Goal: Navigation & Orientation: Find specific page/section

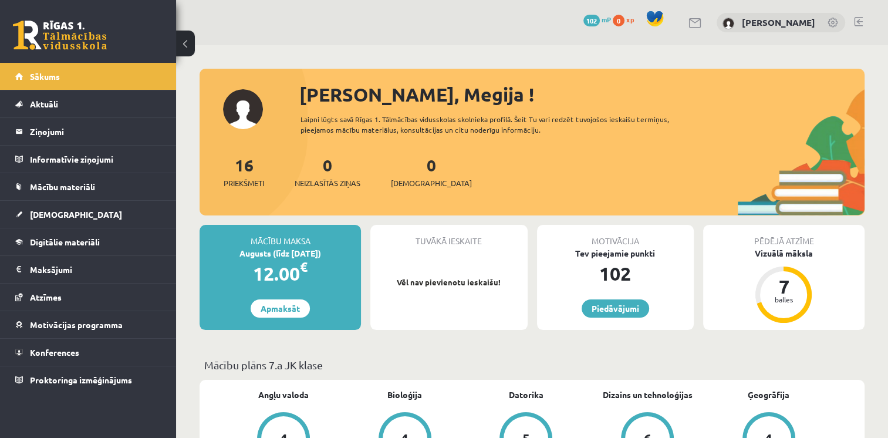
click at [689, 160] on div "16 Priekšmeti 0 Neizlasītās ziņas 0 Ieskaites" at bounding box center [532, 184] width 665 height 63
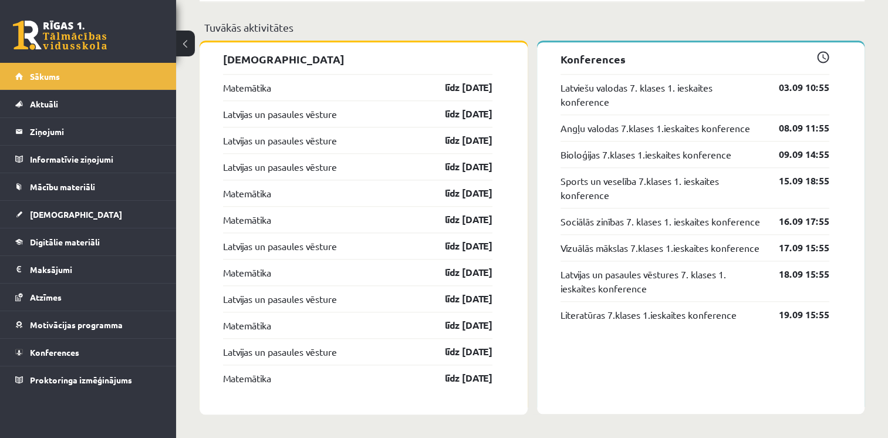
scroll to position [1149, 0]
click at [463, 88] on link "līdz [DATE]" at bounding box center [459, 87] width 68 height 14
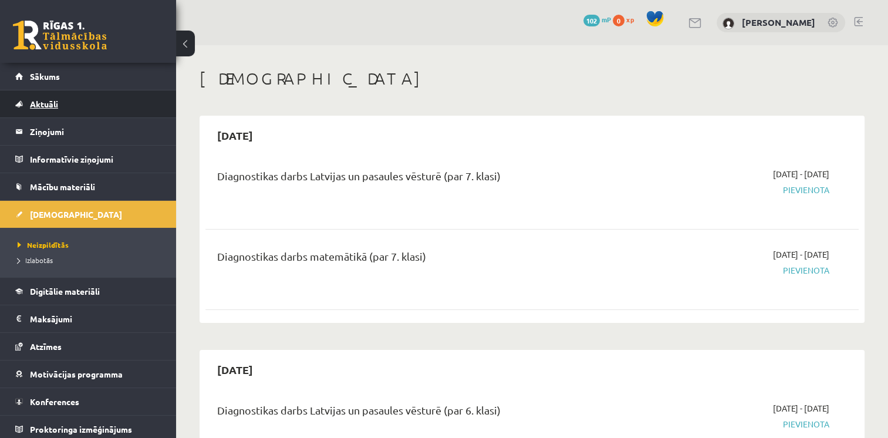
click at [49, 100] on span "Aktuāli" at bounding box center [44, 104] width 28 height 11
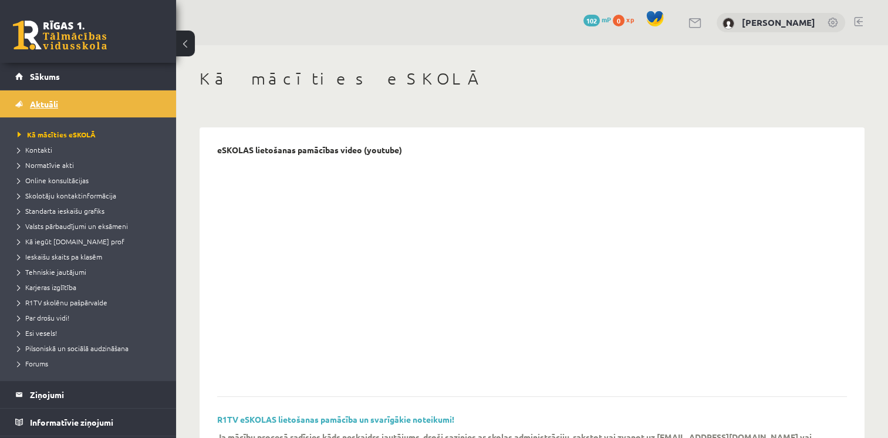
click at [59, 108] on link "Aktuāli" at bounding box center [88, 103] width 146 height 27
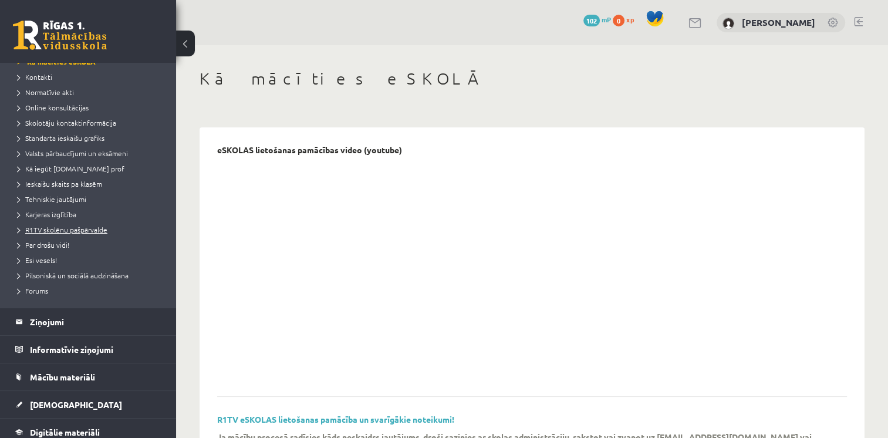
scroll to position [74, 0]
click at [65, 321] on legend "Ziņojumi 0" at bounding box center [96, 320] width 132 height 27
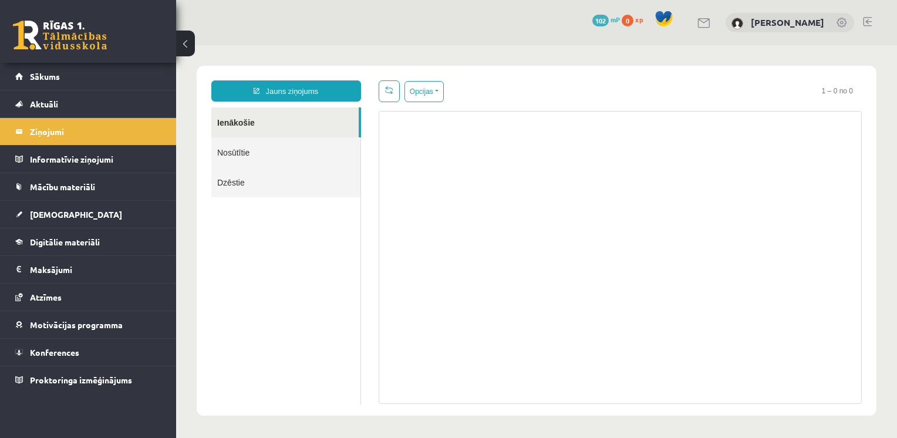
click at [295, 154] on link "Nosūtītie" at bounding box center [285, 152] width 149 height 30
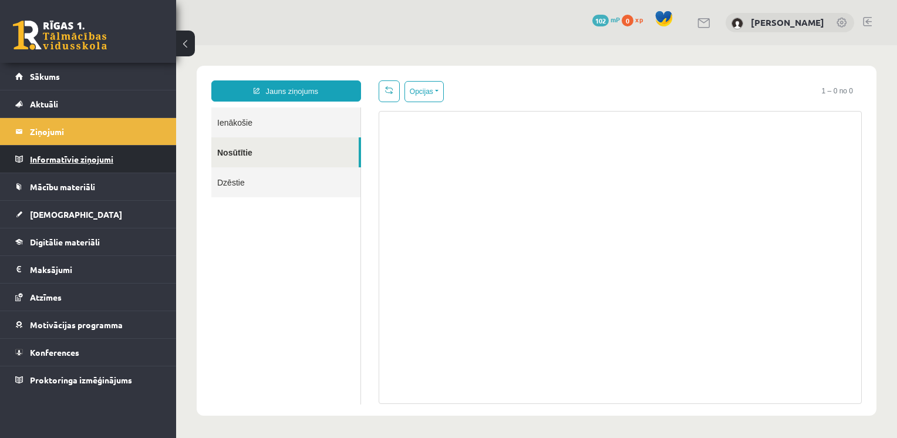
click at [92, 156] on legend "Informatīvie ziņojumi 0" at bounding box center [96, 159] width 132 height 27
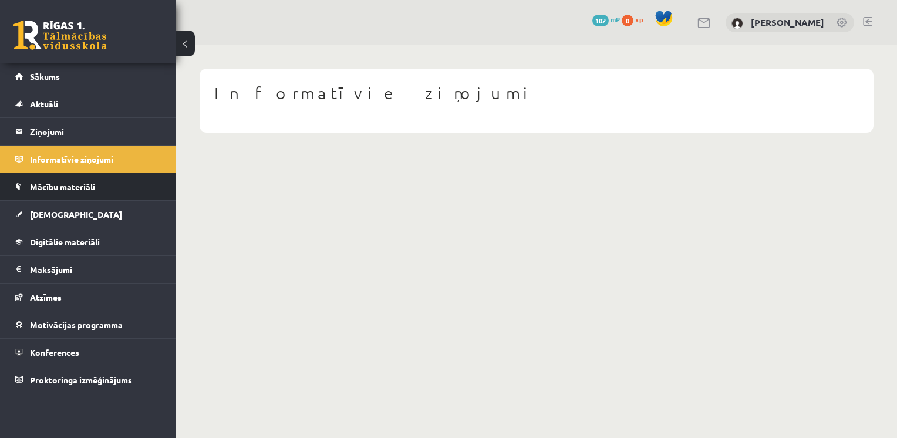
click at [86, 174] on link "Mācību materiāli" at bounding box center [88, 186] width 146 height 27
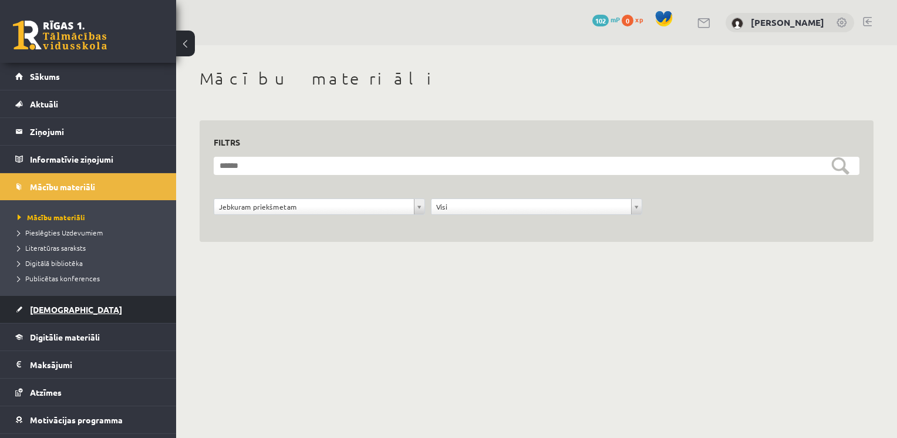
click at [27, 308] on link "[DEMOGRAPHIC_DATA]" at bounding box center [88, 309] width 146 height 27
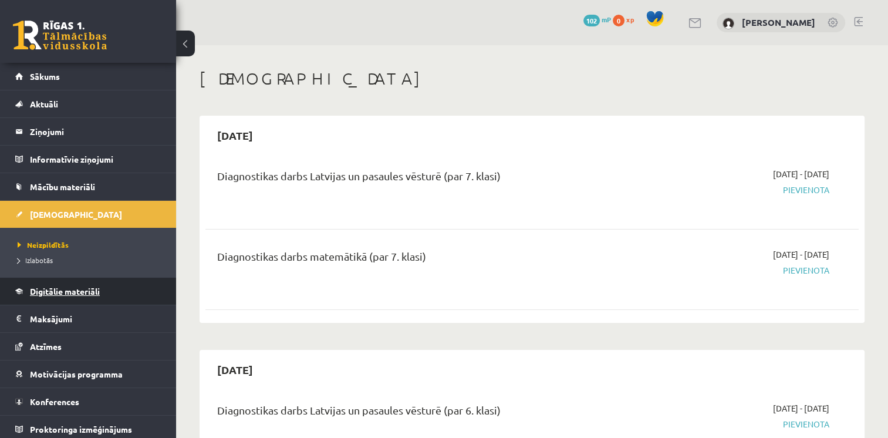
click at [98, 294] on span "Digitālie materiāli" at bounding box center [65, 291] width 70 height 11
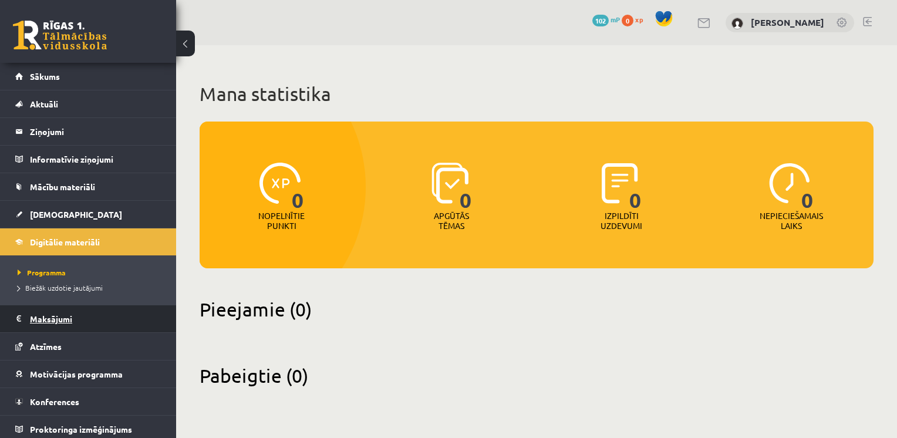
click at [85, 311] on legend "Maksājumi 0" at bounding box center [96, 318] width 132 height 27
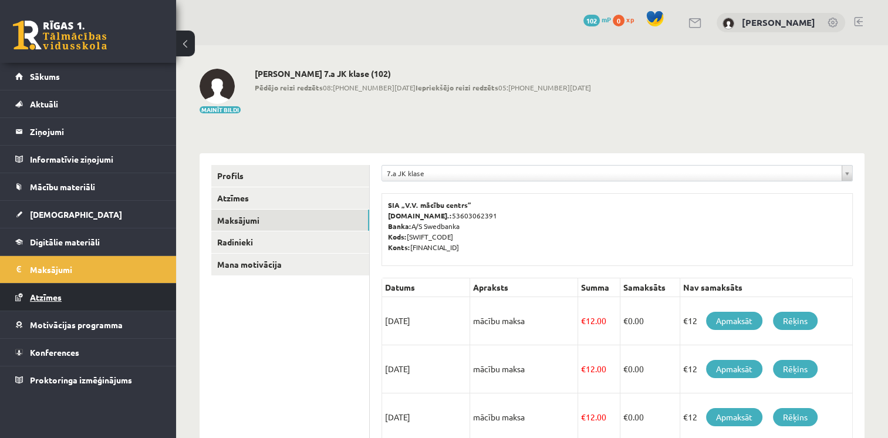
click at [38, 302] on link "Atzīmes" at bounding box center [88, 297] width 146 height 27
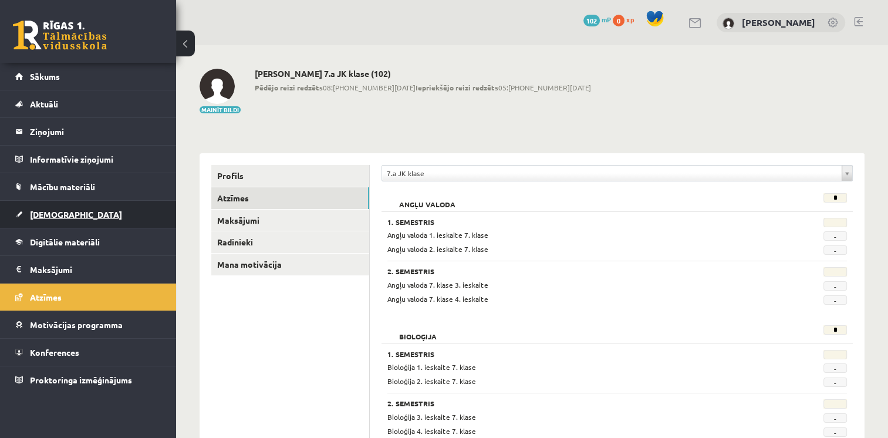
click at [54, 211] on span "[DEMOGRAPHIC_DATA]" at bounding box center [76, 214] width 92 height 11
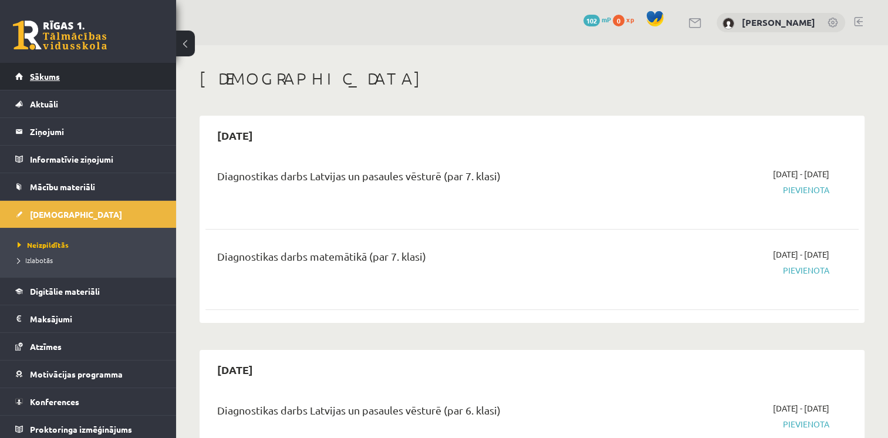
click at [69, 79] on link "Sākums" at bounding box center [88, 76] width 146 height 27
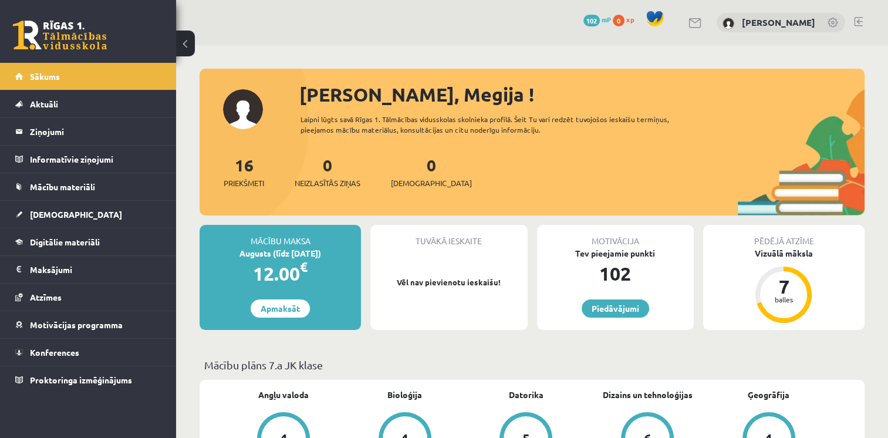
click at [696, 19] on link at bounding box center [696, 23] width 14 height 10
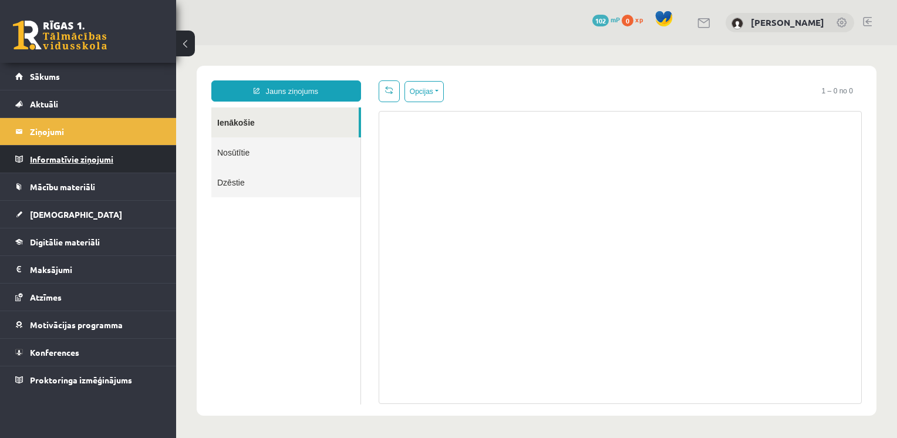
click at [100, 150] on legend "Informatīvie ziņojumi 0" at bounding box center [96, 159] width 132 height 27
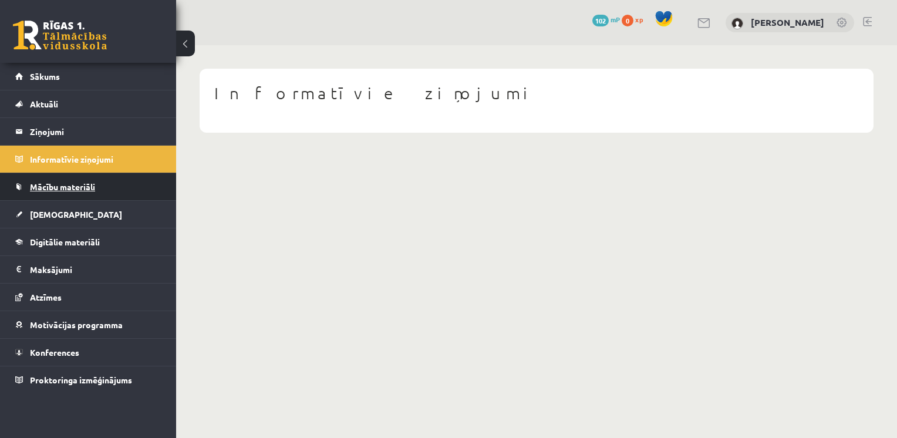
click at [70, 179] on link "Mācību materiāli" at bounding box center [88, 186] width 146 height 27
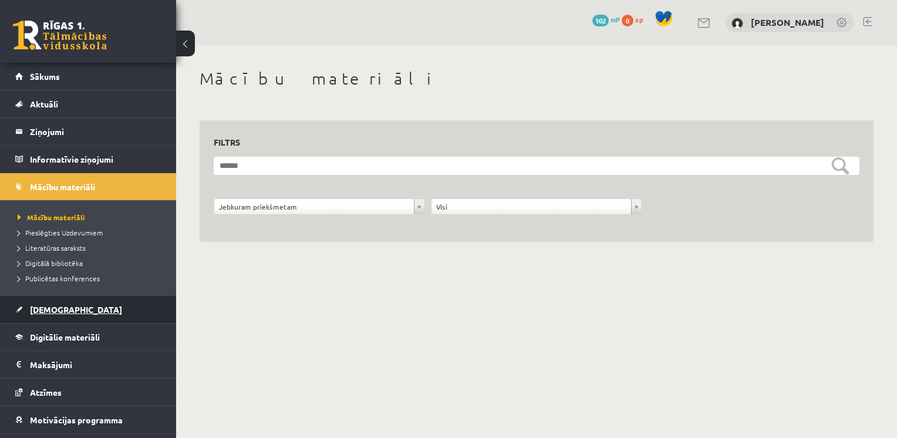
click at [51, 308] on span "[DEMOGRAPHIC_DATA]" at bounding box center [76, 309] width 92 height 11
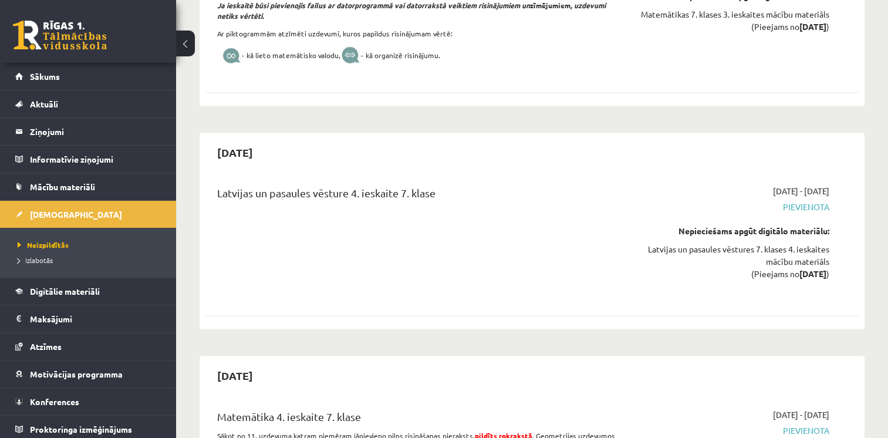
scroll to position [1972, 0]
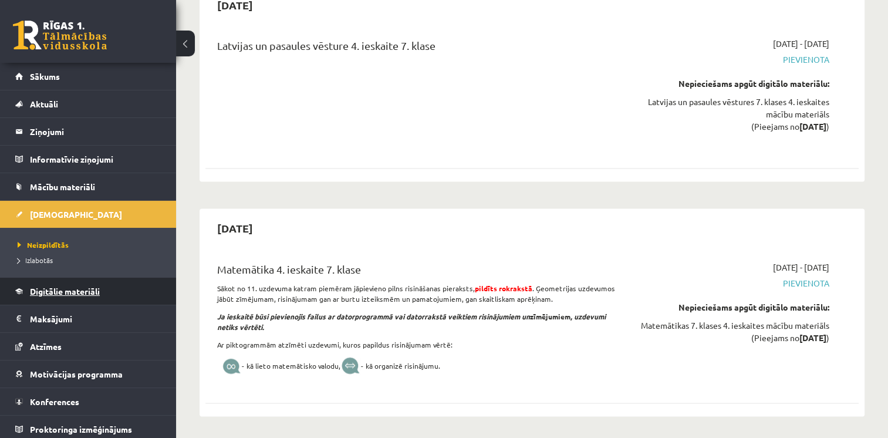
click at [82, 290] on span "Digitālie materiāli" at bounding box center [65, 291] width 70 height 11
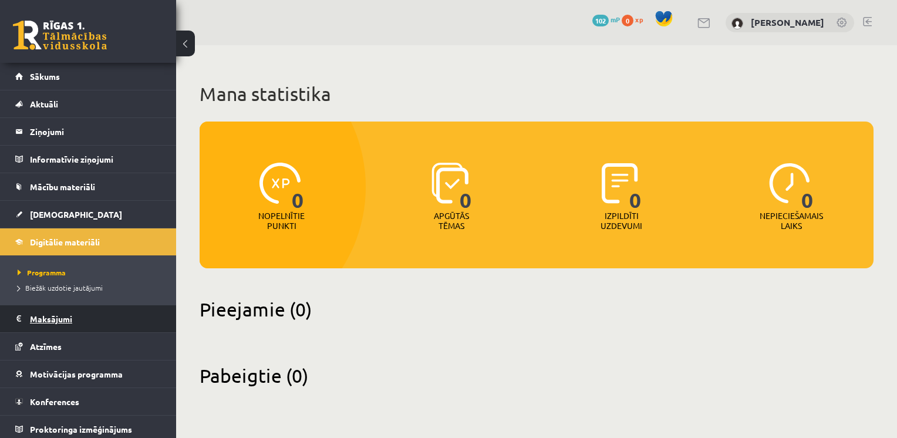
click at [45, 322] on legend "Maksājumi 0" at bounding box center [96, 318] width 132 height 27
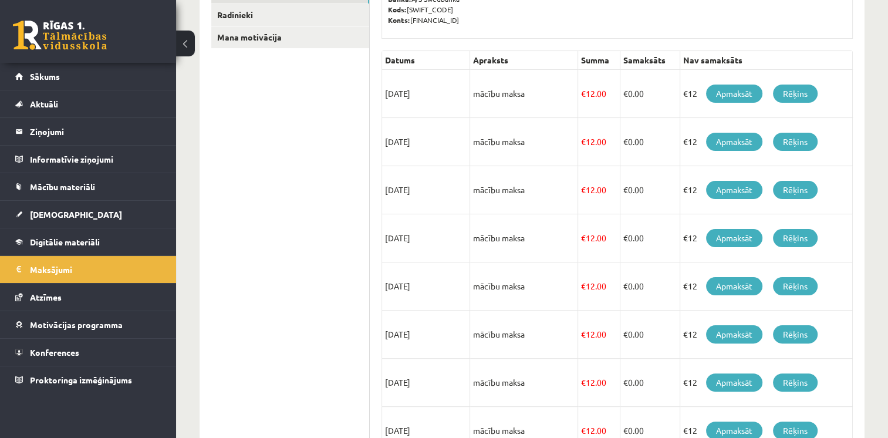
scroll to position [230, 0]
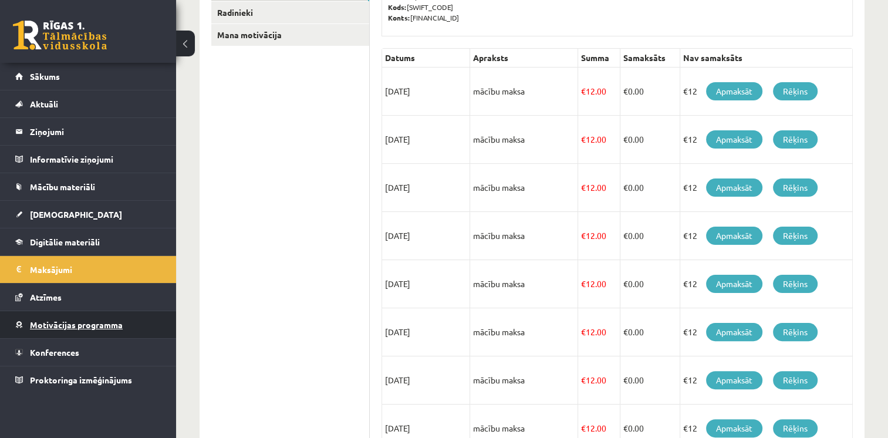
click at [50, 318] on link "Motivācijas programma" at bounding box center [88, 324] width 146 height 27
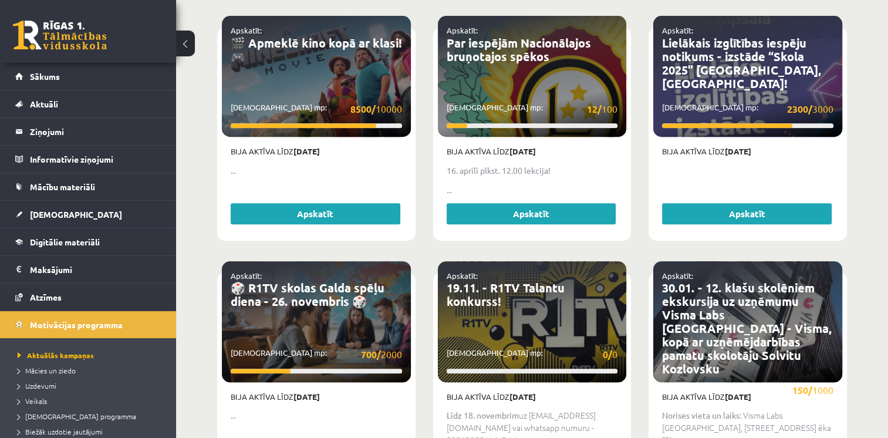
scroll to position [512, 0]
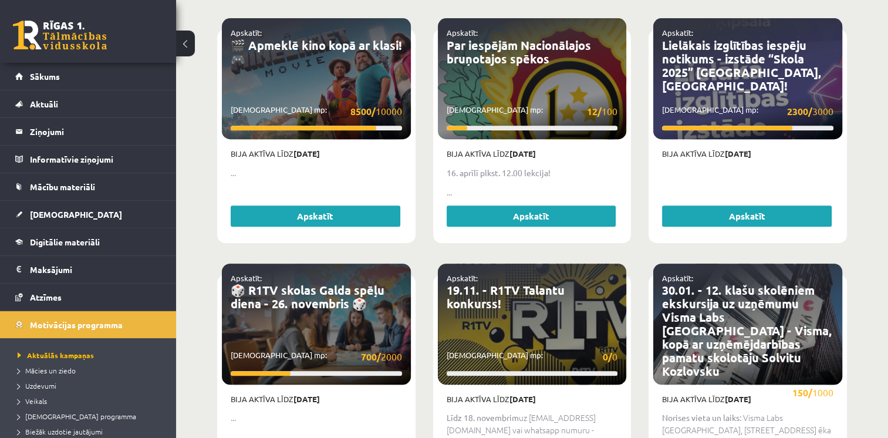
click at [417, 146] on div "Apskatīt: 🎬 Apmeklē kino kopā ar klasi! 🎮 Savākti mp: 8500/ 10000 Bija aktīva l…" at bounding box center [316, 141] width 216 height 245
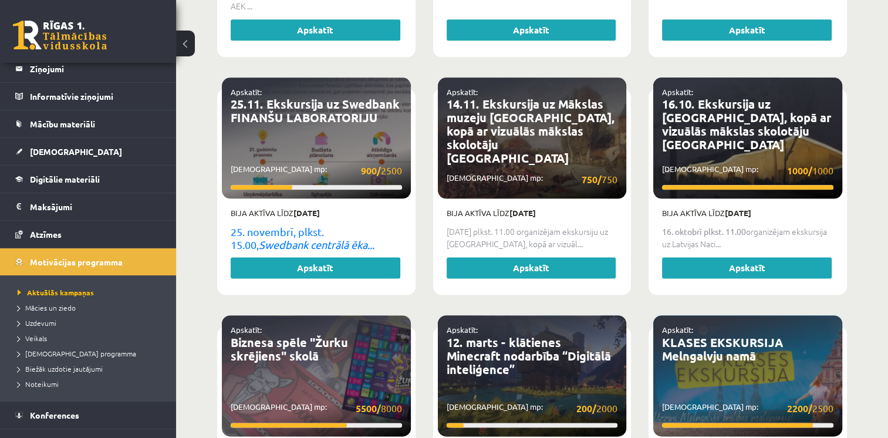
scroll to position [79, 0]
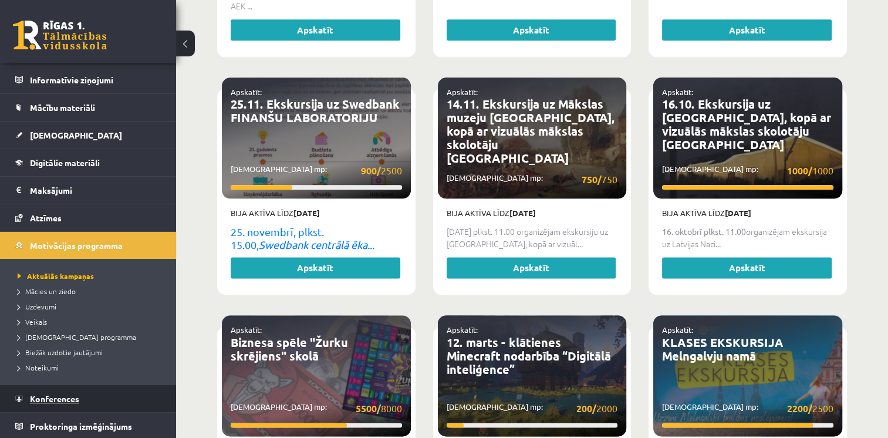
click at [62, 393] on span "Konferences" at bounding box center [54, 398] width 49 height 11
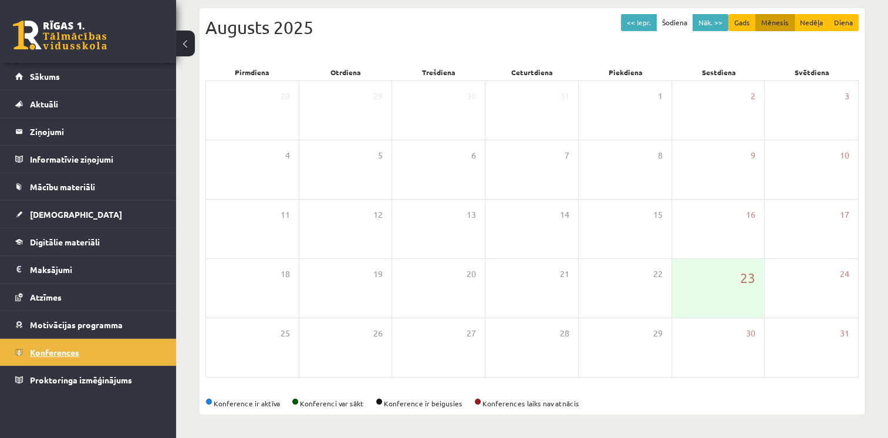
scroll to position [122, 0]
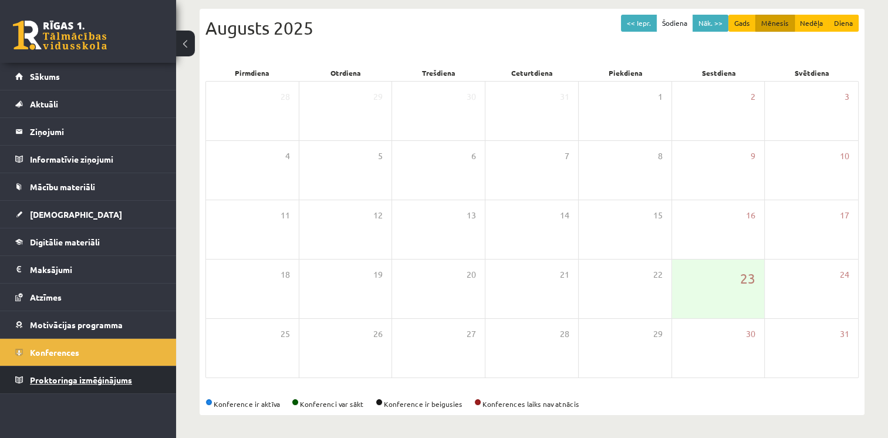
click at [93, 379] on span "Proktoringa izmēģinājums" at bounding box center [81, 380] width 102 height 11
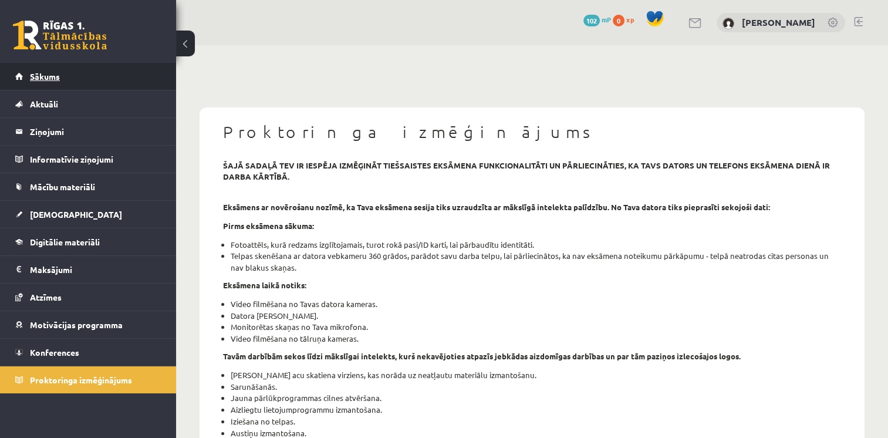
click at [60, 82] on link "Sākums" at bounding box center [88, 76] width 146 height 27
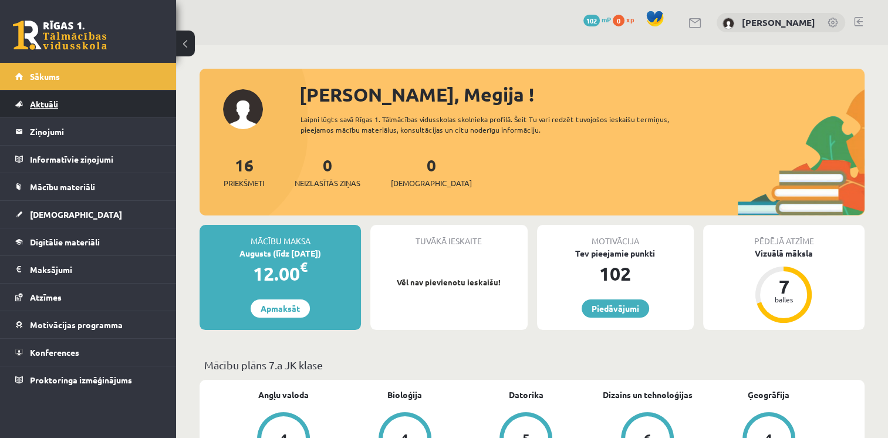
click at [45, 104] on span "Aktuāli" at bounding box center [44, 104] width 28 height 11
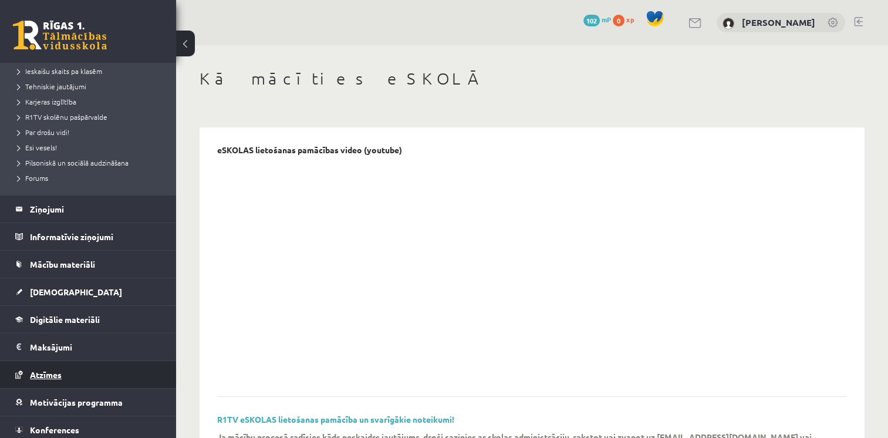
scroll to position [217, 0]
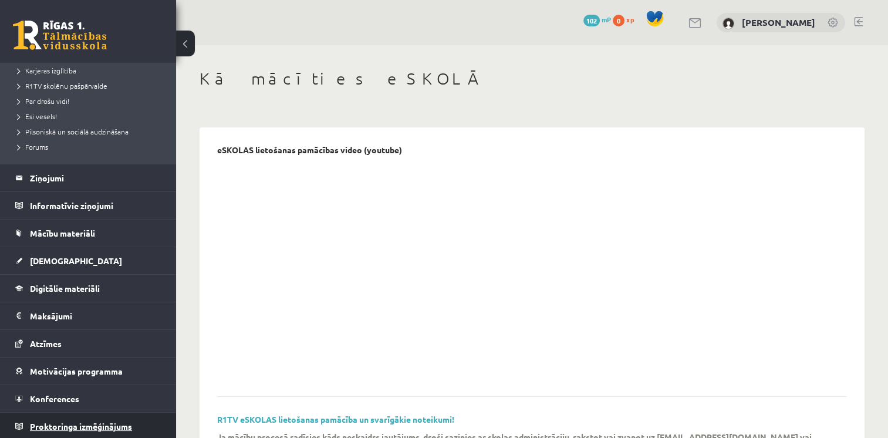
click at [65, 425] on span "Proktoringa izmēģinājums" at bounding box center [81, 426] width 102 height 11
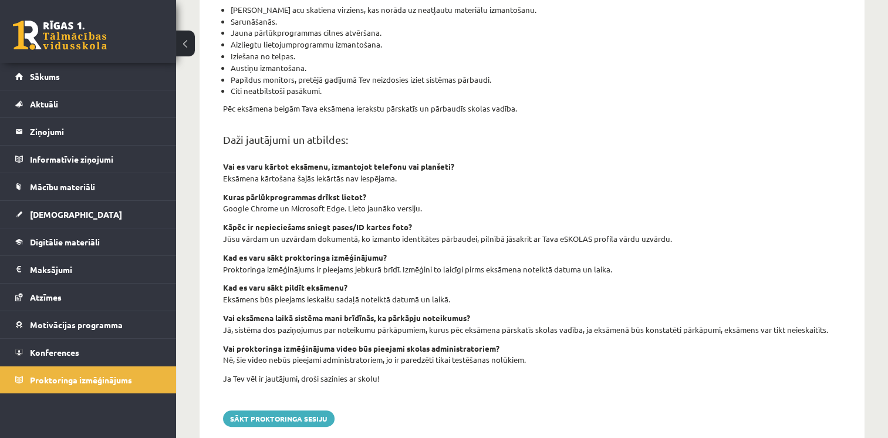
scroll to position [396, 0]
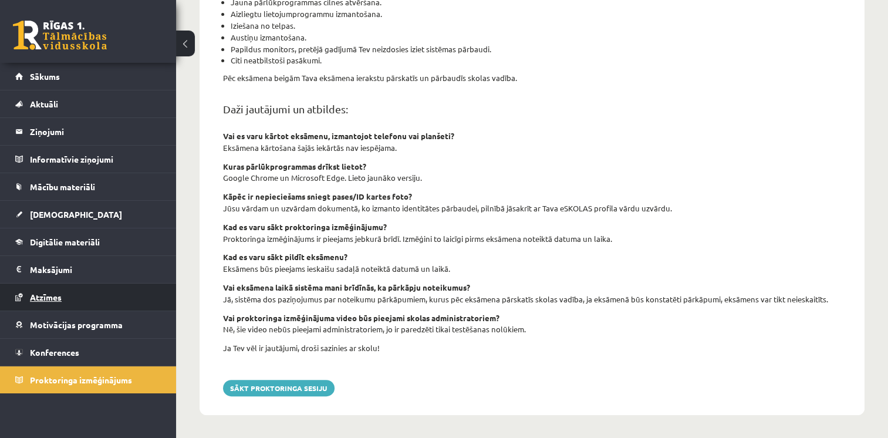
click at [112, 291] on link "Atzīmes" at bounding box center [88, 297] width 146 height 27
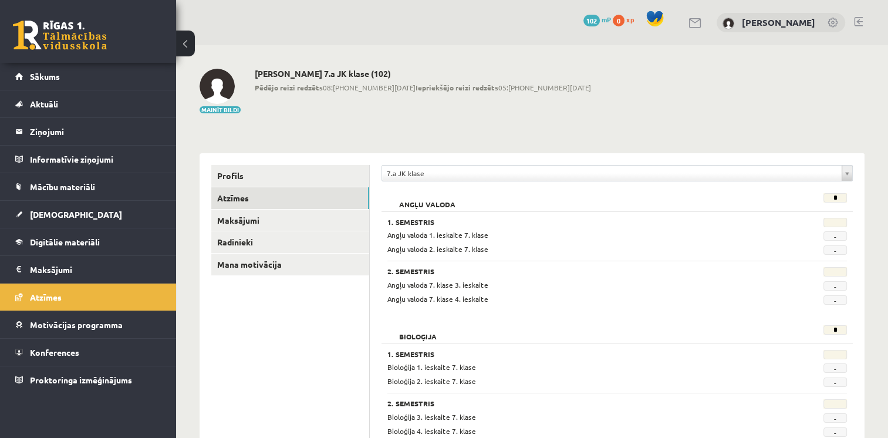
click at [187, 32] on button at bounding box center [185, 44] width 19 height 26
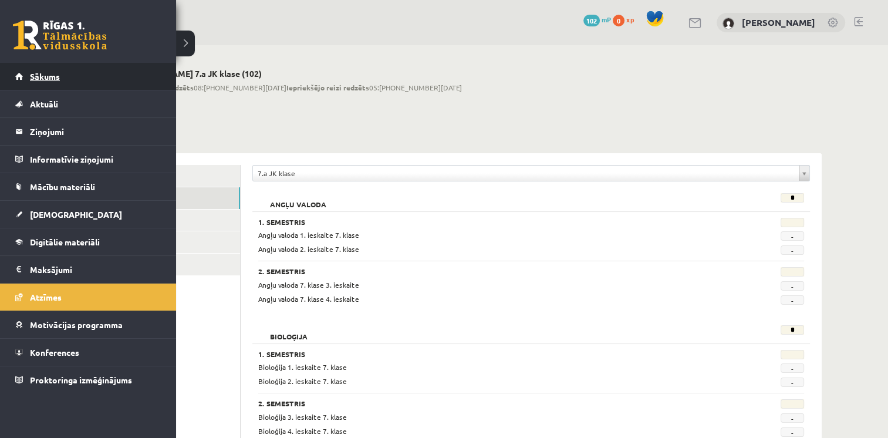
click at [53, 76] on span "Sākums" at bounding box center [45, 76] width 30 height 11
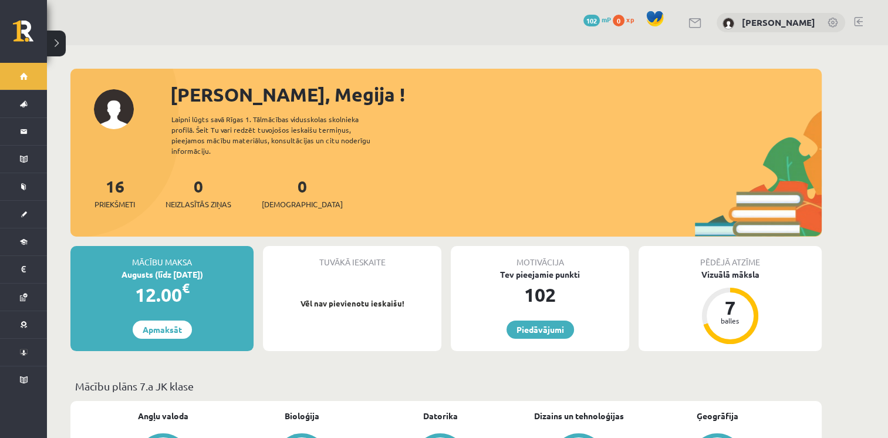
click at [658, 17] on span at bounding box center [656, 19] width 18 height 18
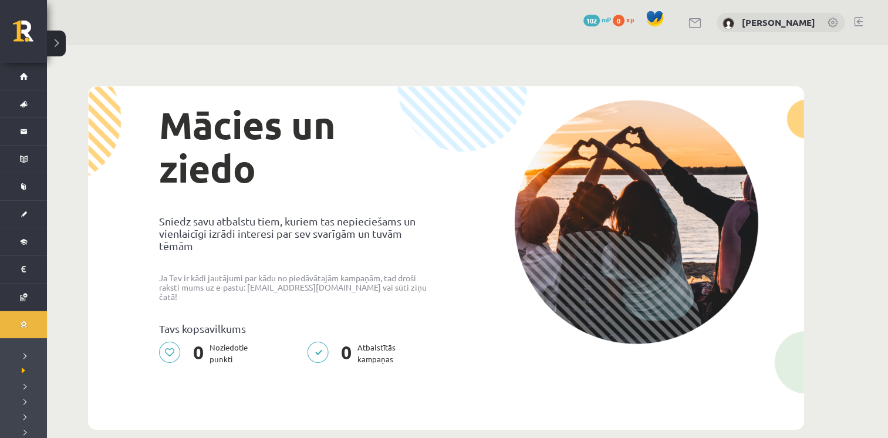
click at [831, 21] on link at bounding box center [834, 24] width 12 height 12
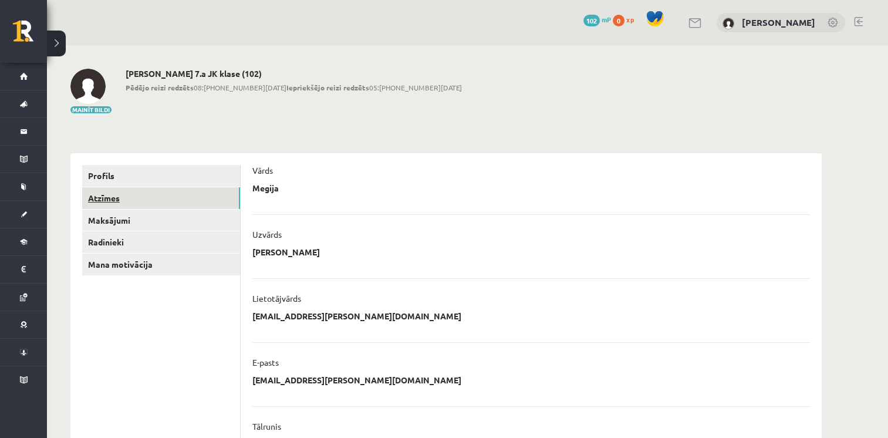
click at [132, 203] on link "Atzīmes" at bounding box center [161, 198] width 158 height 22
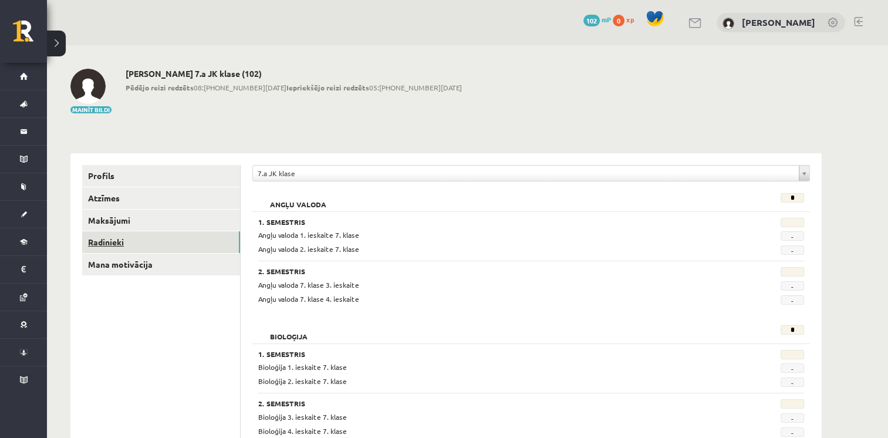
click at [126, 239] on link "Radinieki" at bounding box center [161, 242] width 158 height 22
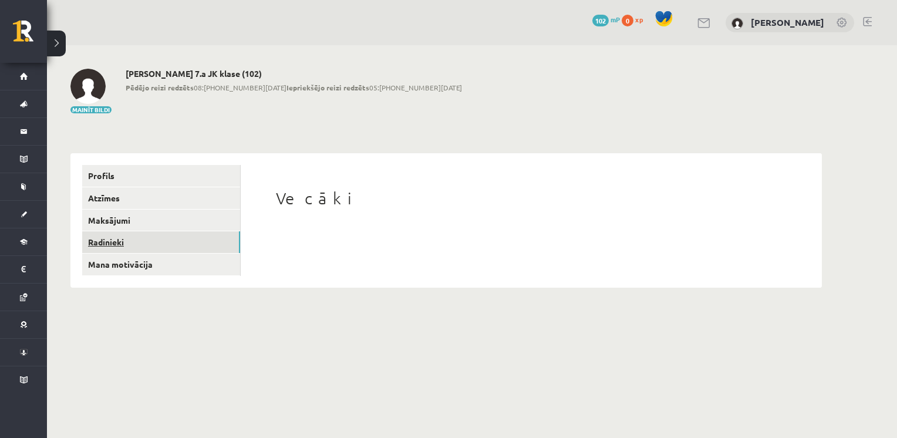
click at [158, 252] on link "Radinieki" at bounding box center [161, 242] width 158 height 22
click at [158, 255] on link "Mana motivācija" at bounding box center [161, 265] width 158 height 22
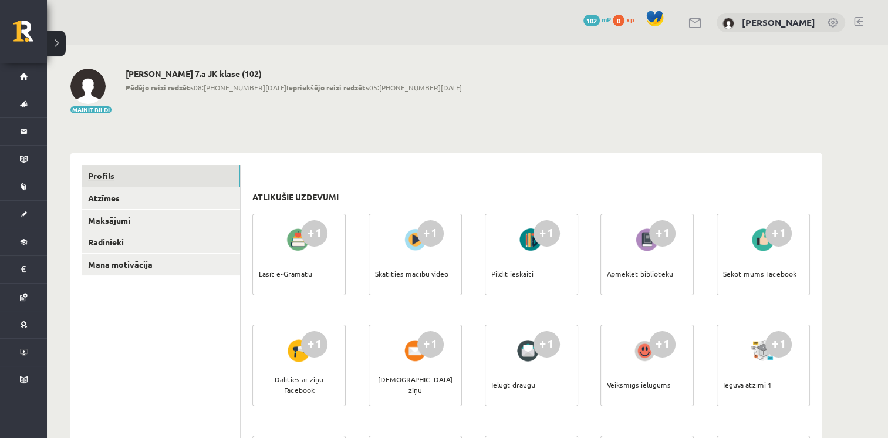
click at [157, 171] on link "Profils" at bounding box center [161, 176] width 158 height 22
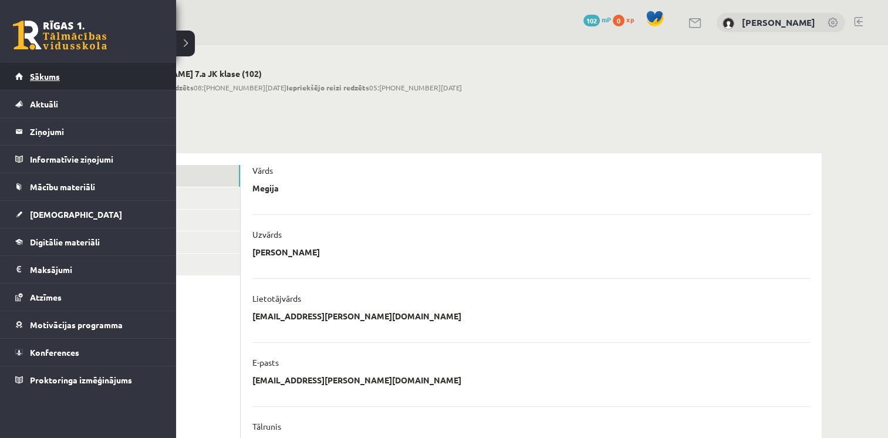
click at [48, 77] on span "Sākums" at bounding box center [45, 76] width 30 height 11
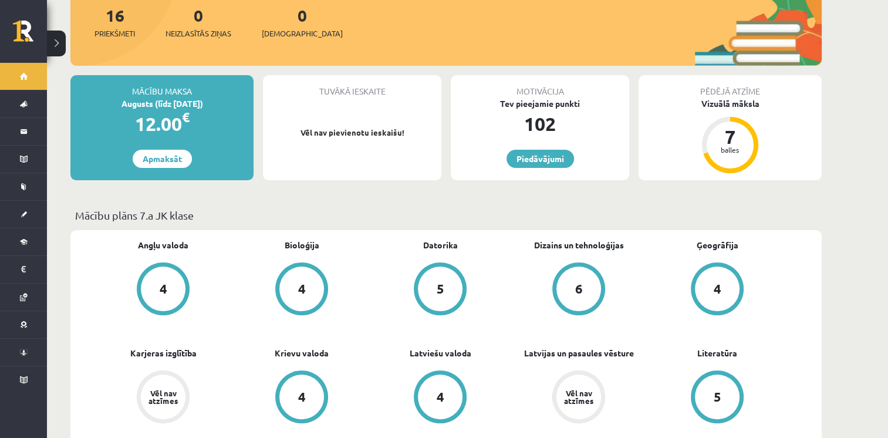
scroll to position [171, 0]
click at [718, 127] on div "7" at bounding box center [730, 136] width 35 height 19
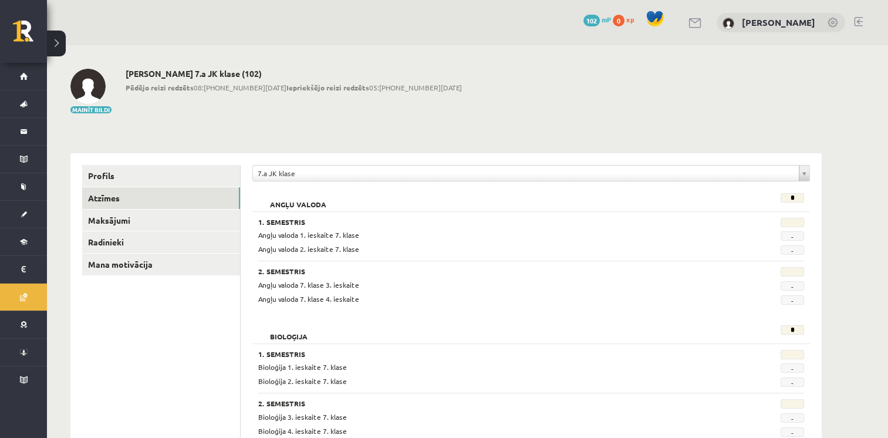
click at [861, 20] on link at bounding box center [858, 21] width 9 height 9
